Goal: Task Accomplishment & Management: Use online tool/utility

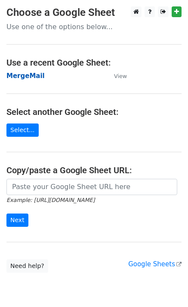
click at [32, 75] on strong "MergeMail" at bounding box center [25, 76] width 38 height 8
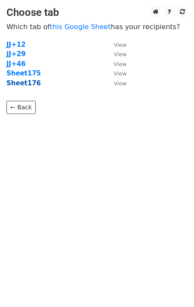
click at [30, 85] on strong "Sheet176" at bounding box center [23, 83] width 34 height 8
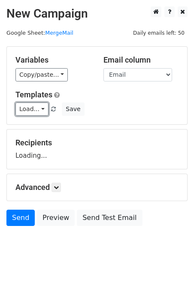
click at [30, 103] on link "Load..." at bounding box center [31, 109] width 33 height 13
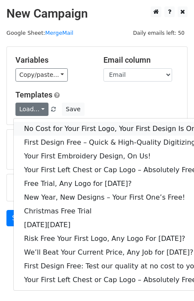
click at [51, 126] on link "No Cost for Your First Logo, Your First Design Is On Us!" at bounding box center [117, 129] width 206 height 14
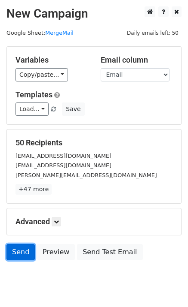
click at [18, 254] on link "Send" at bounding box center [20, 252] width 28 height 16
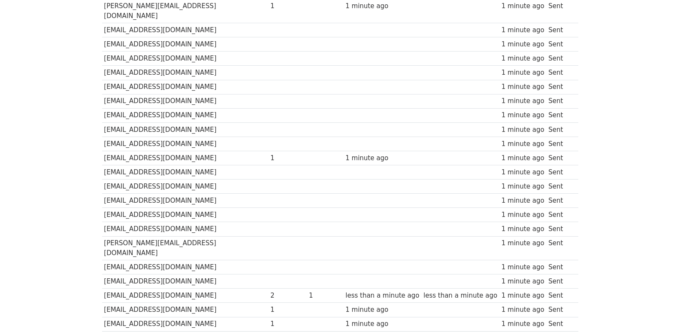
scroll to position [597, 0]
